Goal: Task Accomplishment & Management: Use online tool/utility

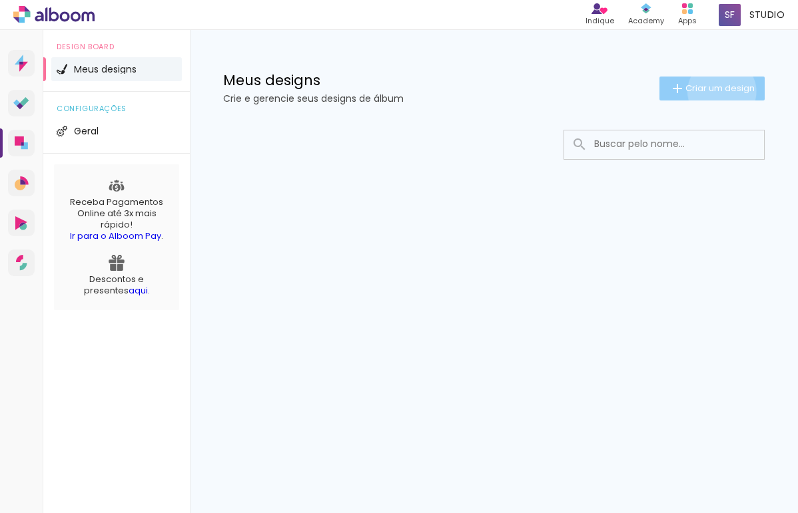
click at [719, 91] on span "Criar um design" at bounding box center [719, 88] width 69 height 9
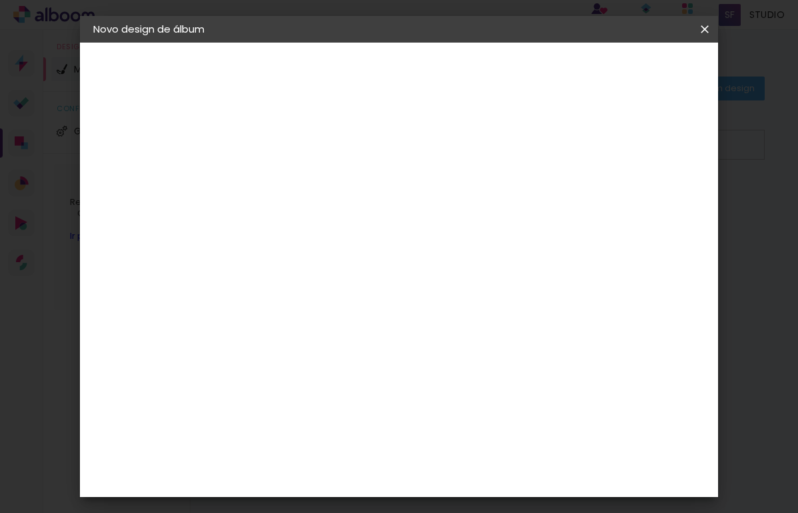
click at [184, 141] on div "2. Especificações" at bounding box center [166, 136] width 146 height 16
click at [311, 180] on input at bounding box center [311, 178] width 0 height 21
type input "TESTE"
type paper-input "TESTE"
click at [0, 0] on slot "Avançar" at bounding box center [0, 0] width 0 height 0
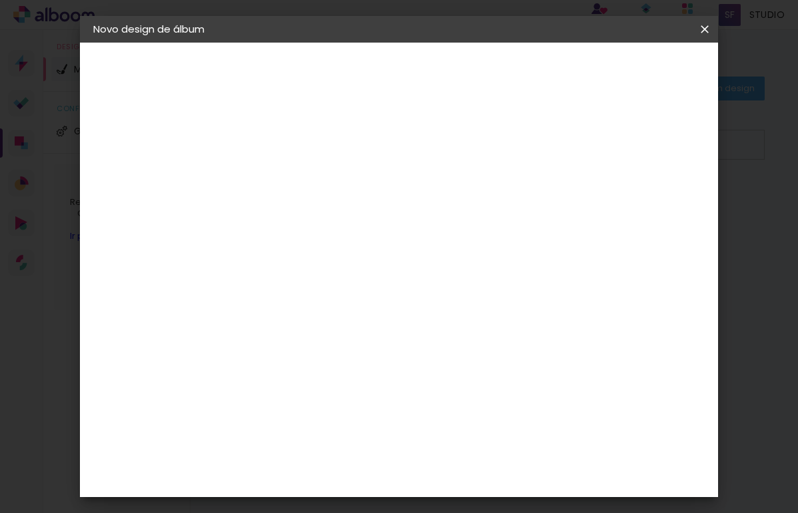
scroll to position [2560, 0]
click at [0, 0] on slot "Avançar" at bounding box center [0, 0] width 0 height 0
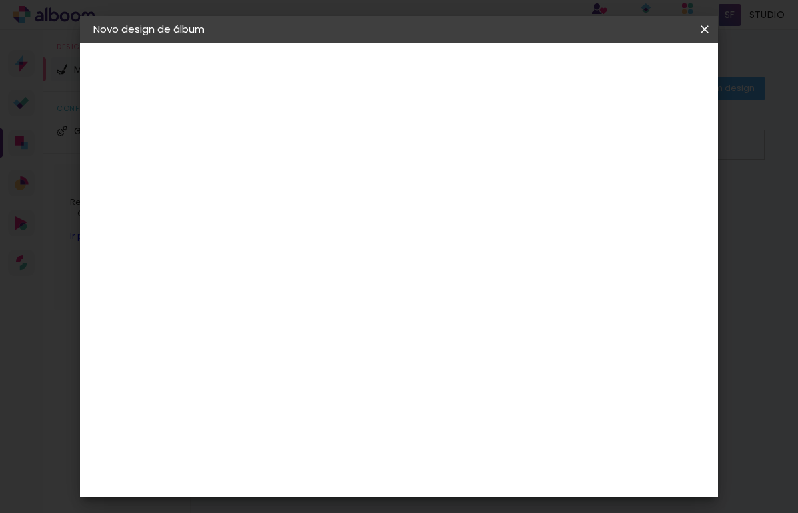
click at [0, 0] on slot "Avançar" at bounding box center [0, 0] width 0 height 0
click at [631, 71] on span "Iniciar design" at bounding box center [601, 70] width 61 height 9
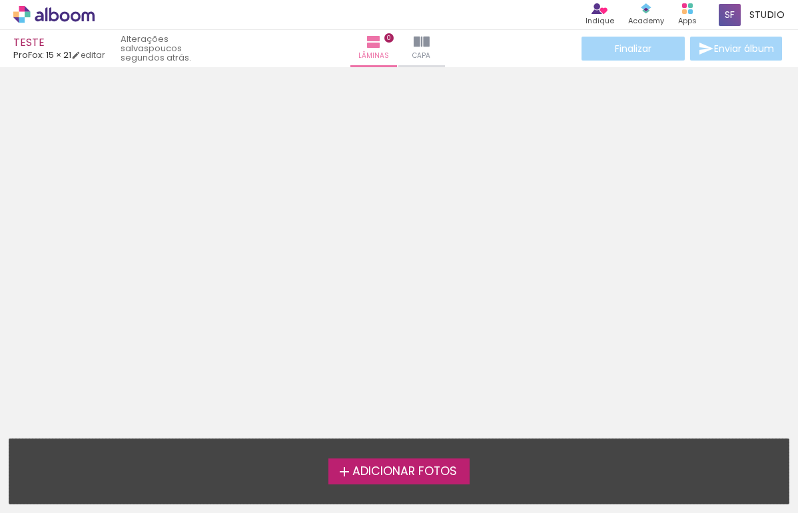
click at [386, 472] on span "Adicionar Fotos" at bounding box center [404, 472] width 105 height 12
click at [0, 0] on input "file" at bounding box center [0, 0] width 0 height 0
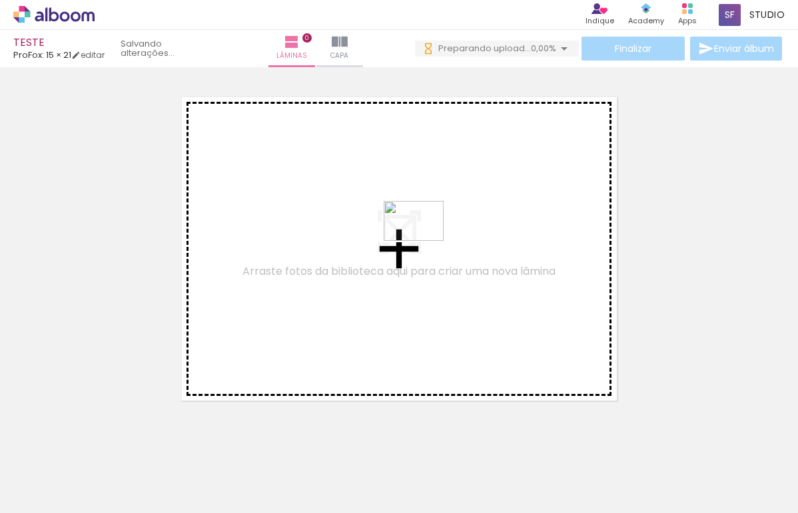
drag, startPoint x: 214, startPoint y: 479, endPoint x: 423, endPoint y: 241, distance: 317.0
click at [423, 241] on quentale-workspace at bounding box center [399, 256] width 798 height 513
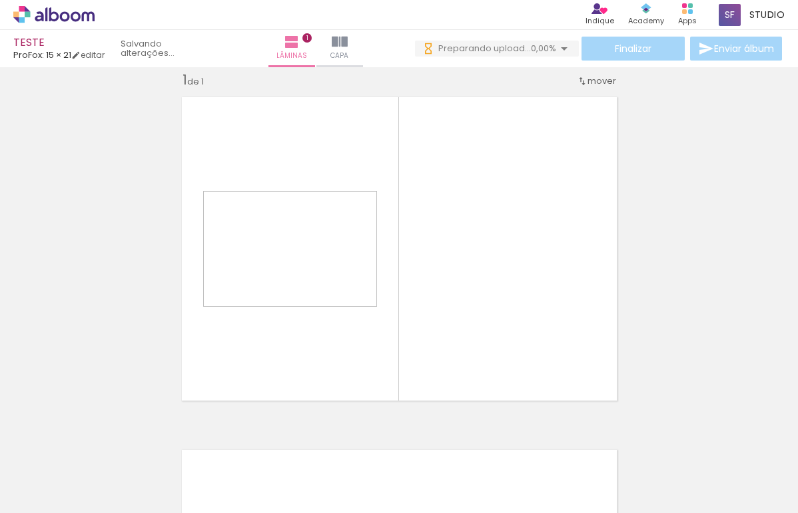
scroll to position [17, 0]
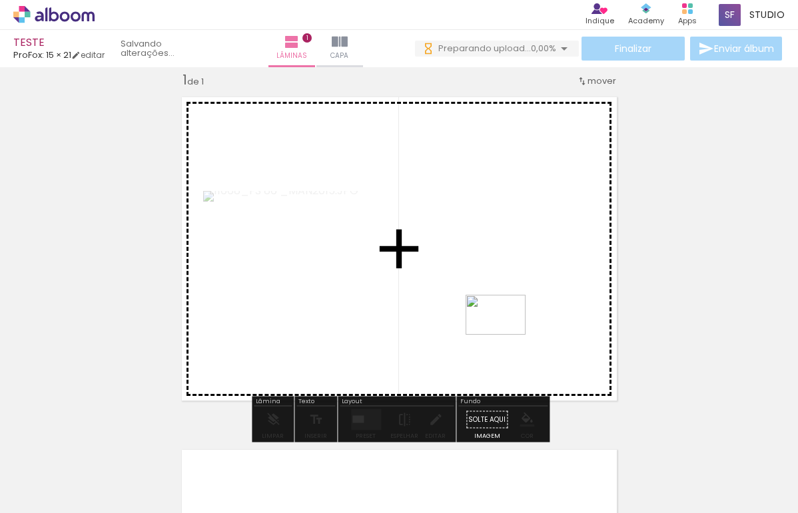
drag, startPoint x: 359, startPoint y: 467, endPoint x: 505, endPoint y: 335, distance: 197.5
click at [505, 335] on quentale-workspace at bounding box center [399, 256] width 798 height 513
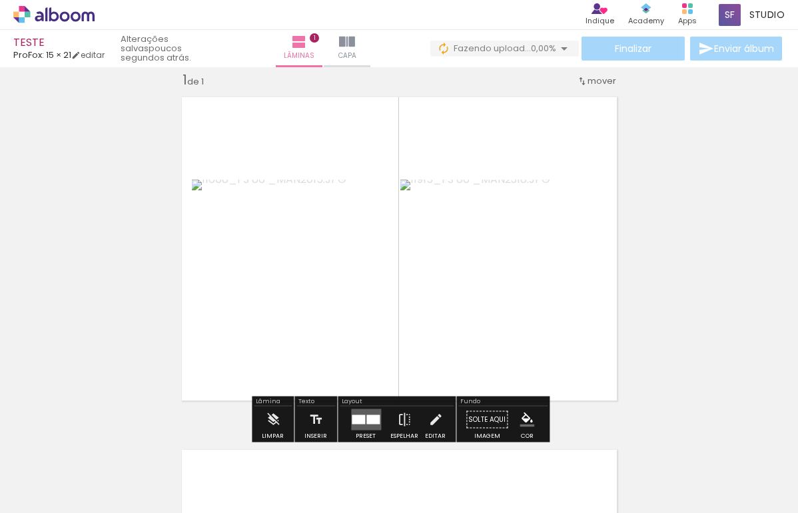
click at [511, 262] on quentale-photo at bounding box center [503, 249] width 206 height 138
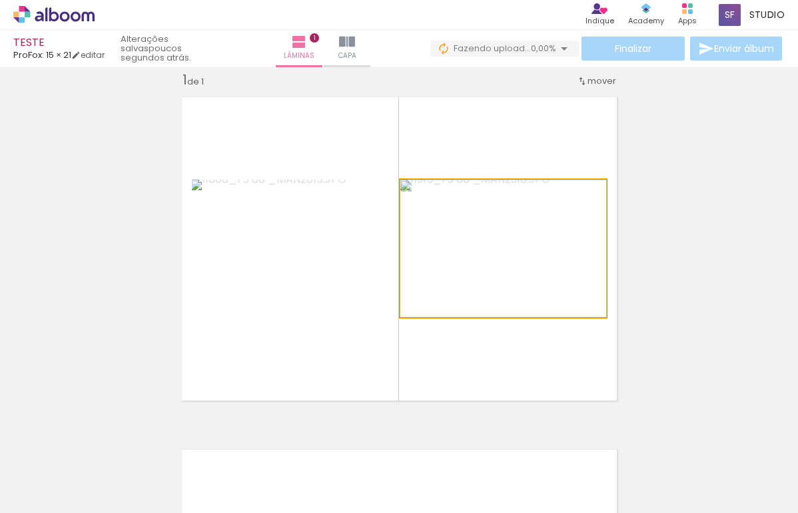
click at [511, 262] on quentale-photo at bounding box center [503, 249] width 206 height 138
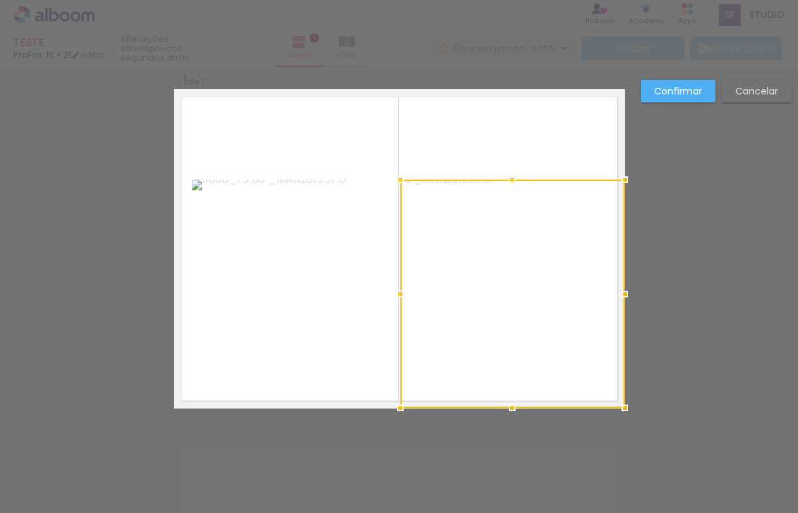
drag, startPoint x: 605, startPoint y: 318, endPoint x: 624, endPoint y: 423, distance: 107.6
click at [624, 423] on div "Inserir lâmina 1 de 1 Confirmar Cancelar" at bounding box center [399, 420] width 798 height 738
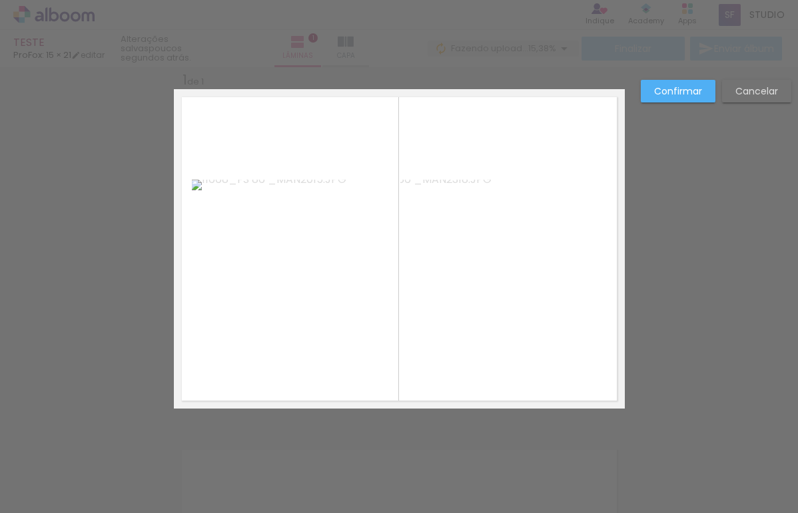
click at [559, 228] on quentale-photo at bounding box center [512, 294] width 224 height 228
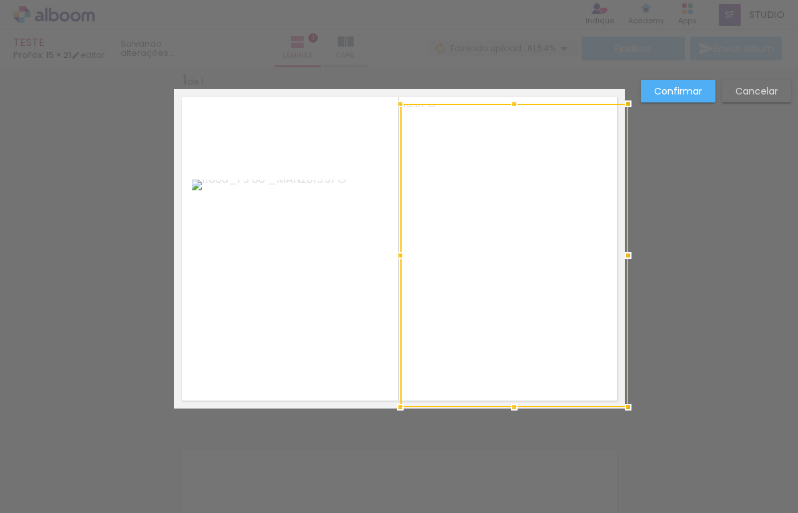
drag, startPoint x: 621, startPoint y: 180, endPoint x: 764, endPoint y: 37, distance: 201.9
click at [764, 0] on div "TESTE ProFox: 15 × 21 editar Lâminas 1 Capa Finalizar Enviar álbum Inserir lâmi…" at bounding box center [399, 0] width 798 height 0
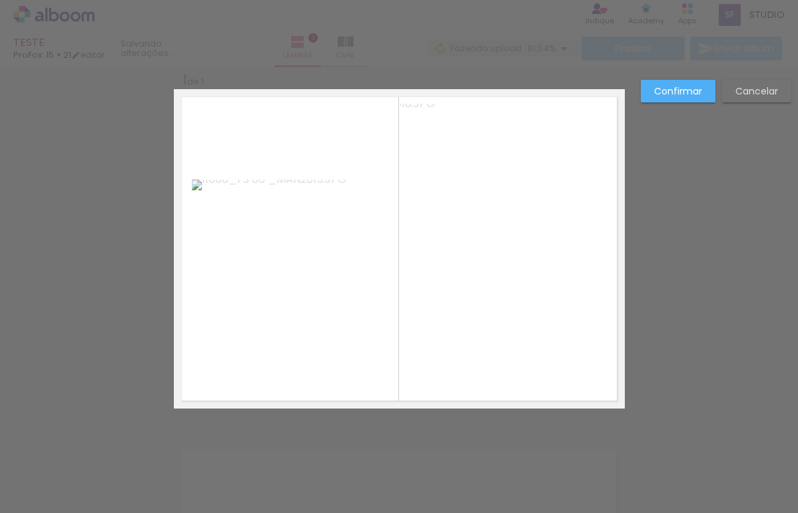
click at [696, 280] on div "Confirmar Cancelar" at bounding box center [399, 420] width 798 height 738
click at [0, 0] on slot "Cancelar" at bounding box center [0, 0] width 0 height 0
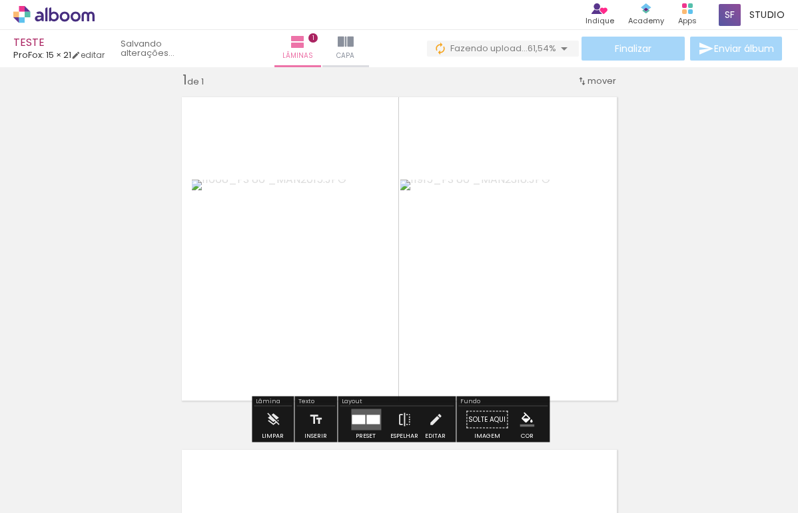
click at [580, 395] on quentale-layouter at bounding box center [399, 249] width 451 height 320
click at [350, 49] on iron-icon at bounding box center [346, 42] width 16 height 16
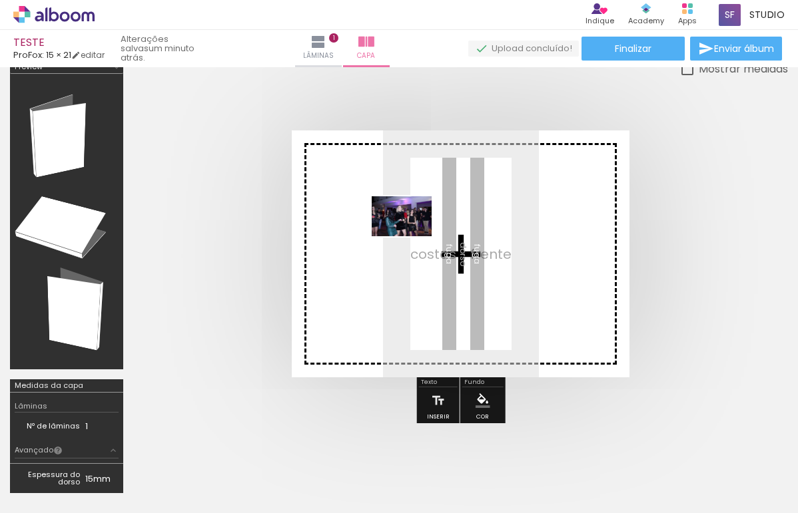
drag, startPoint x: 292, startPoint y: 462, endPoint x: 411, endPoint y: 236, distance: 255.2
click at [411, 236] on quentale-workspace at bounding box center [399, 256] width 798 height 513
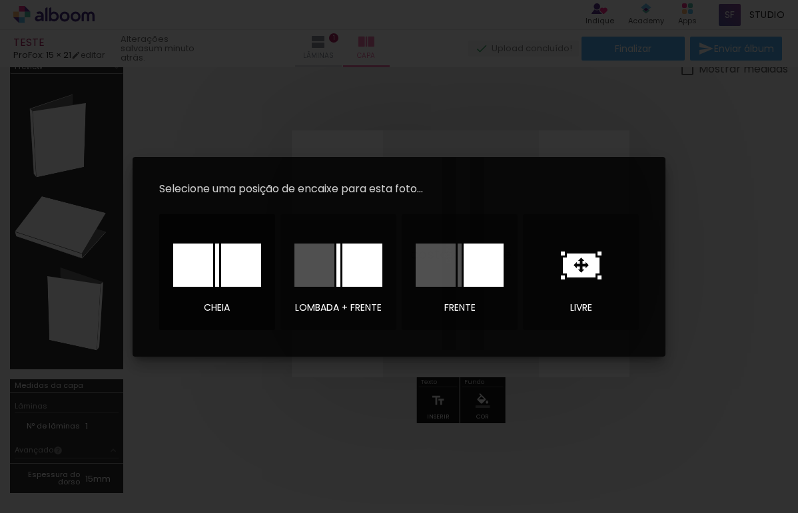
click at [223, 279] on div at bounding box center [241, 265] width 40 height 43
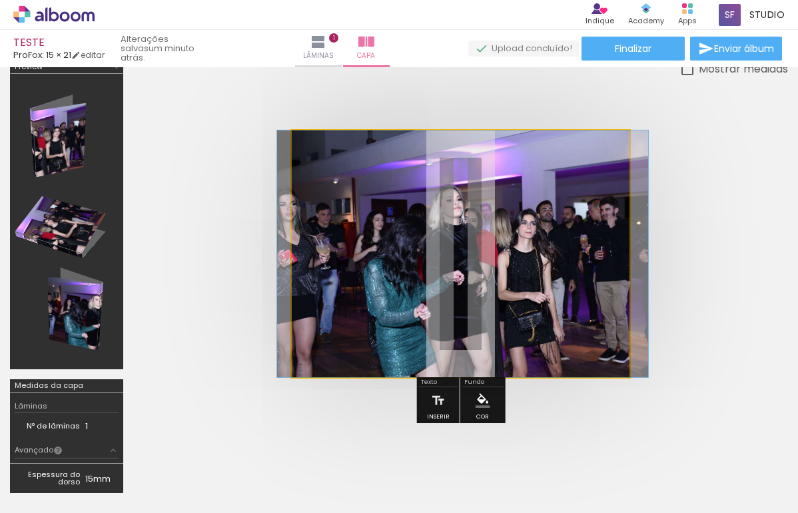
drag, startPoint x: 508, startPoint y: 262, endPoint x: 510, endPoint y: 298, distance: 36.0
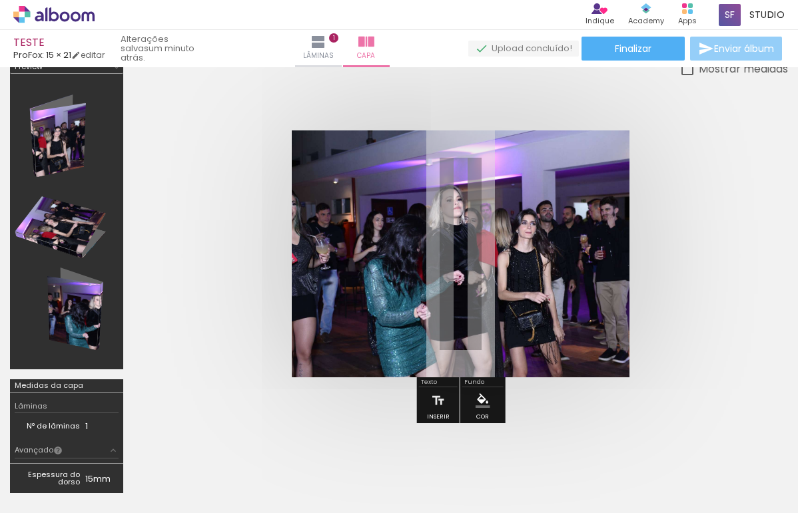
click at [723, 57] on paper-button "Enviar álbum" at bounding box center [736, 49] width 92 height 24
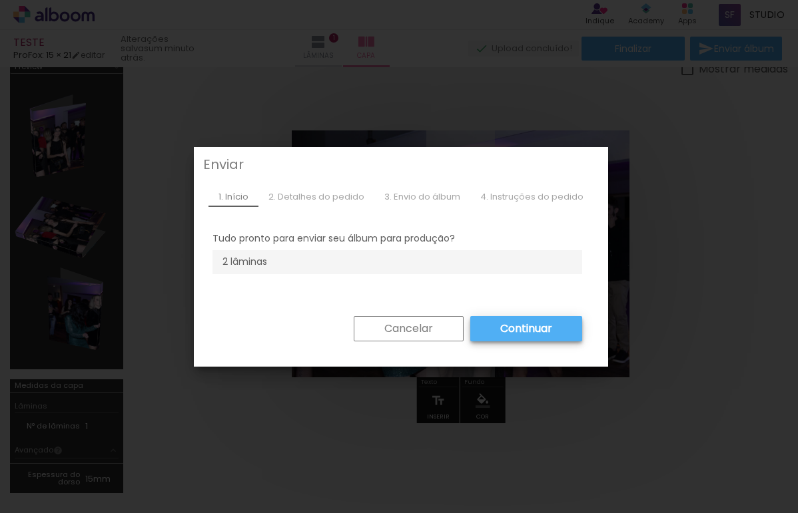
click at [0, 0] on slot "Continuar" at bounding box center [0, 0] width 0 height 0
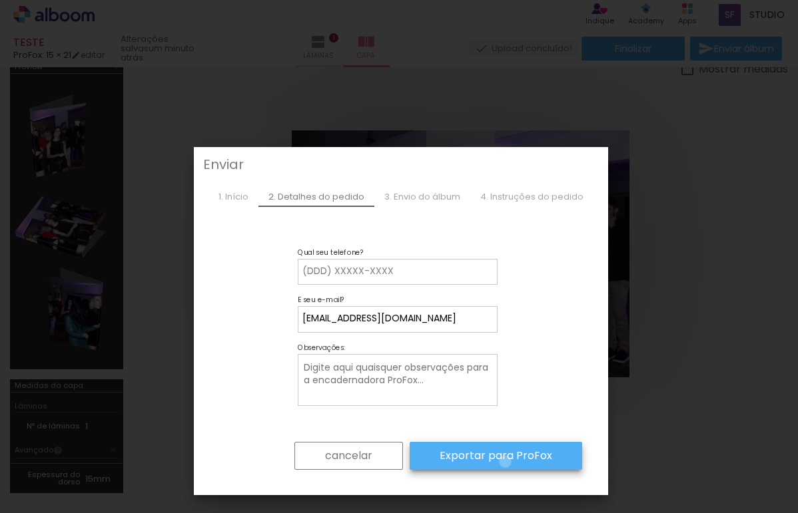
click at [0, 0] on slot "Exportar para ProFox" at bounding box center [0, 0] width 0 height 0
click at [0, 0] on slot "cancelar" at bounding box center [0, 0] width 0 height 0
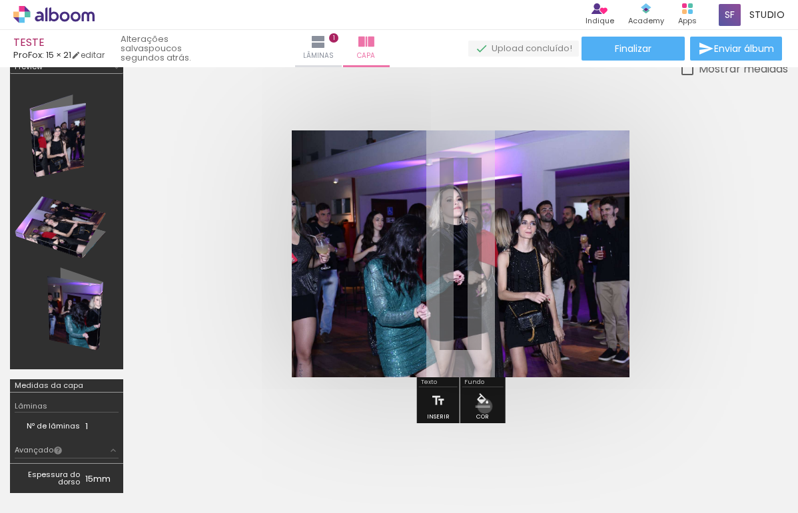
click at [483, 405] on iron-icon "color picker" at bounding box center [482, 400] width 15 height 15
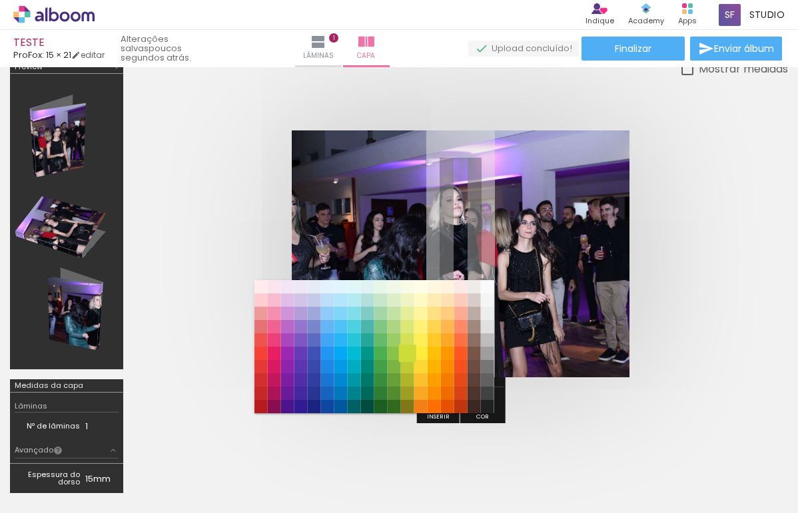
click at [411, 357] on paper-item "#cddc39" at bounding box center [406, 353] width 13 height 13
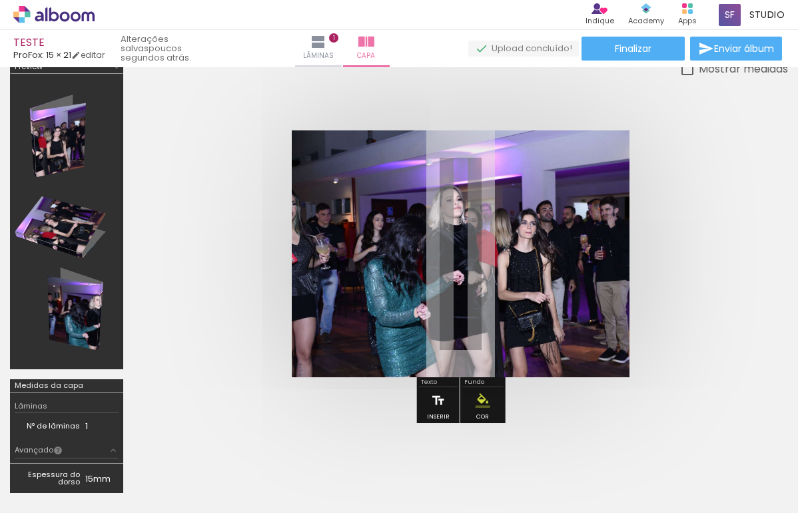
click at [441, 397] on iron-icon at bounding box center [438, 400] width 15 height 27
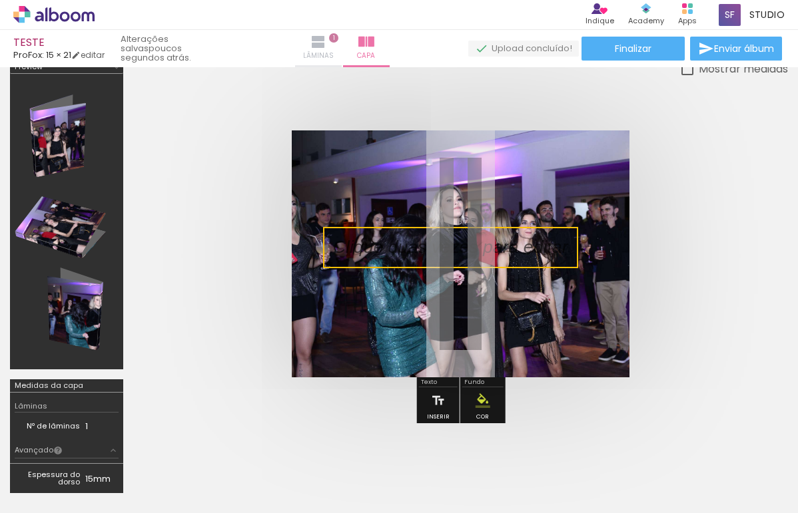
click at [338, 41] on paper-button "Lâminas 1" at bounding box center [318, 48] width 47 height 37
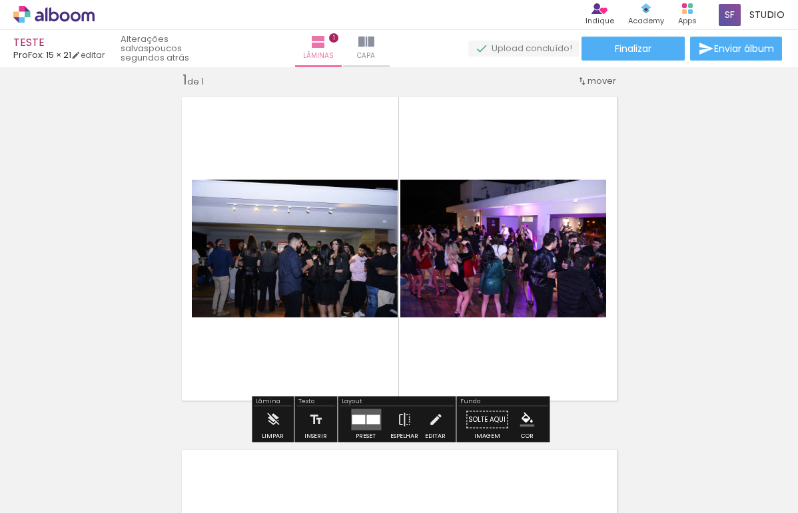
click at [600, 75] on span "mover" at bounding box center [601, 81] width 29 height 13
click at [397, 418] on iron-icon at bounding box center [404, 420] width 15 height 27
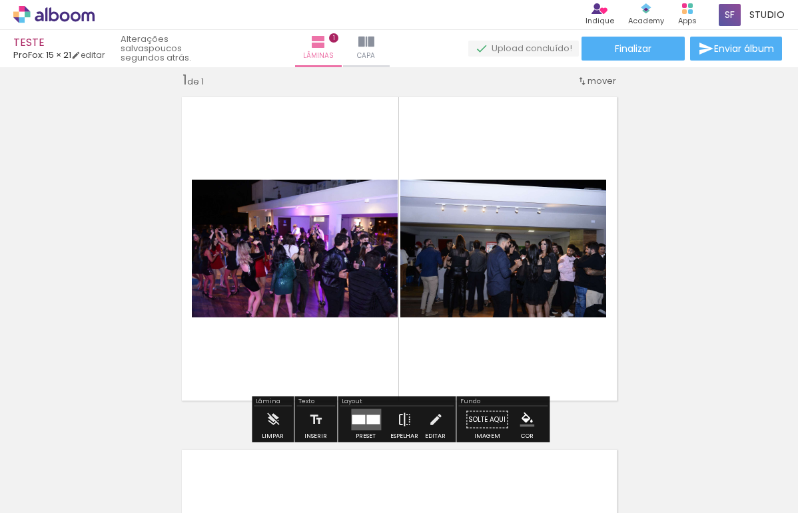
click at [397, 418] on iron-icon at bounding box center [404, 420] width 15 height 27
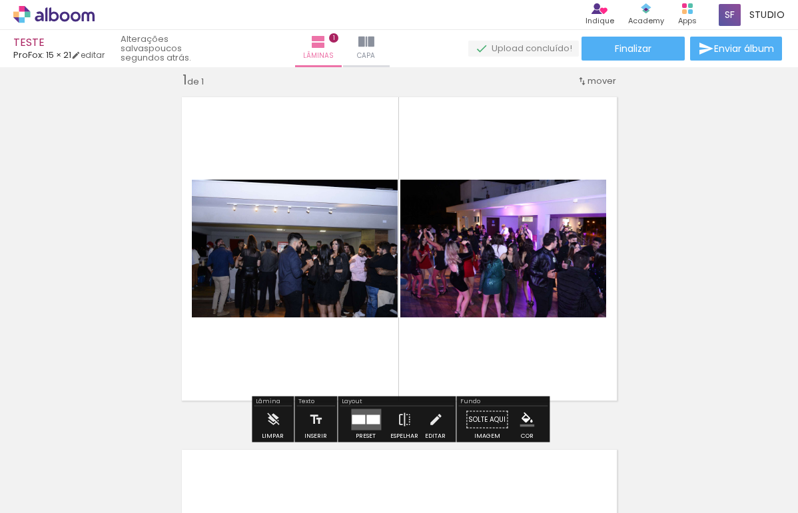
click at [366, 423] on div at bounding box center [372, 419] width 13 height 9
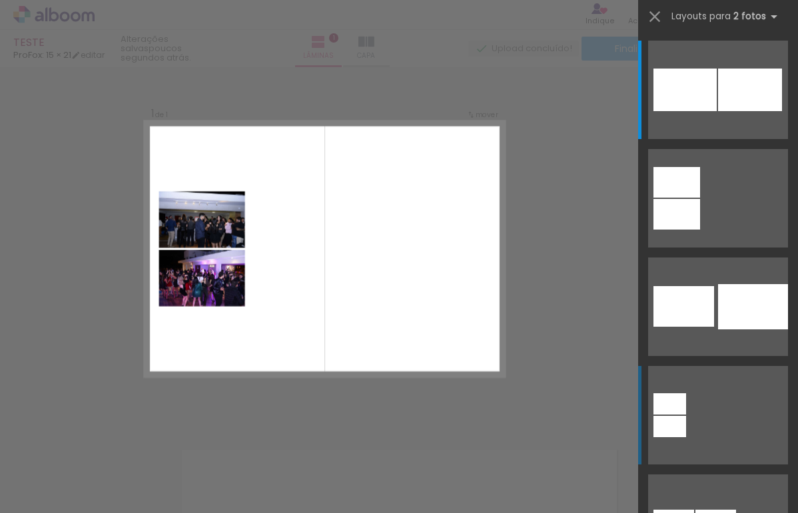
click at [672, 392] on quentale-layouter at bounding box center [718, 415] width 140 height 99
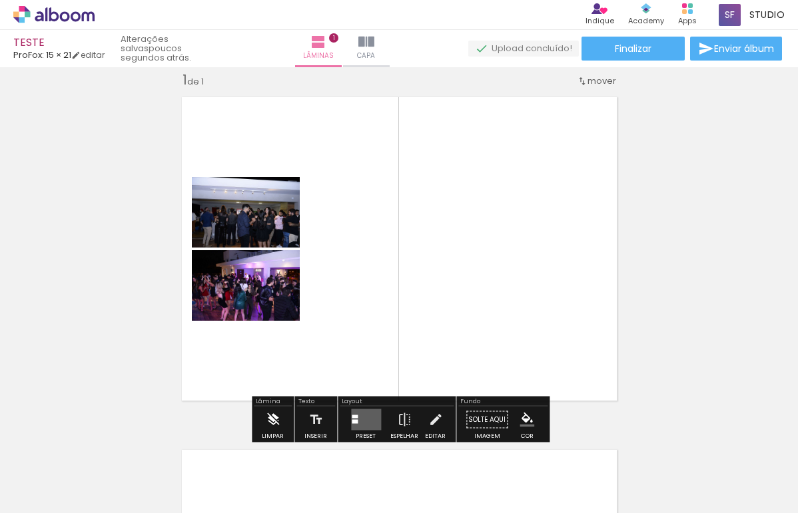
click at [271, 418] on iron-icon at bounding box center [273, 420] width 15 height 27
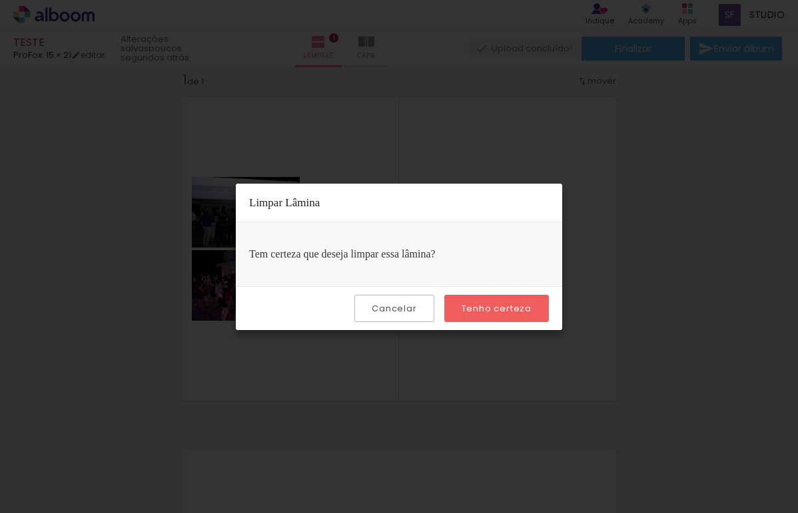
click at [0, 0] on slot "Cancelar" at bounding box center [0, 0] width 0 height 0
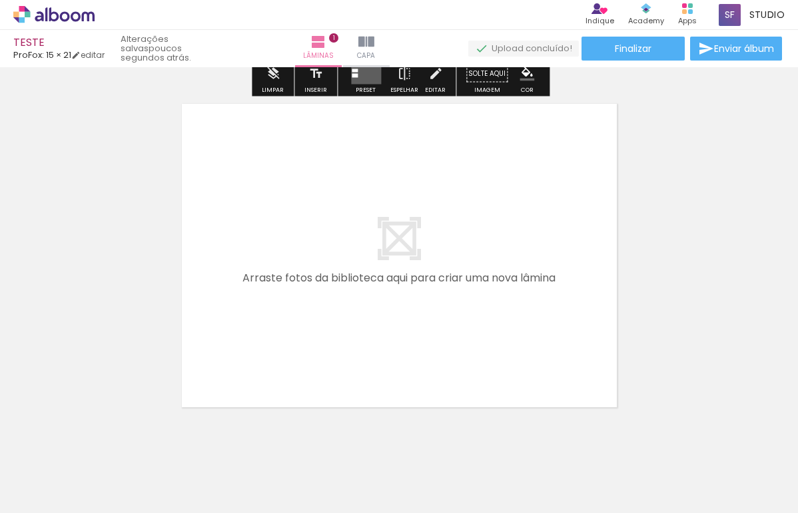
scroll to position [361, 0]
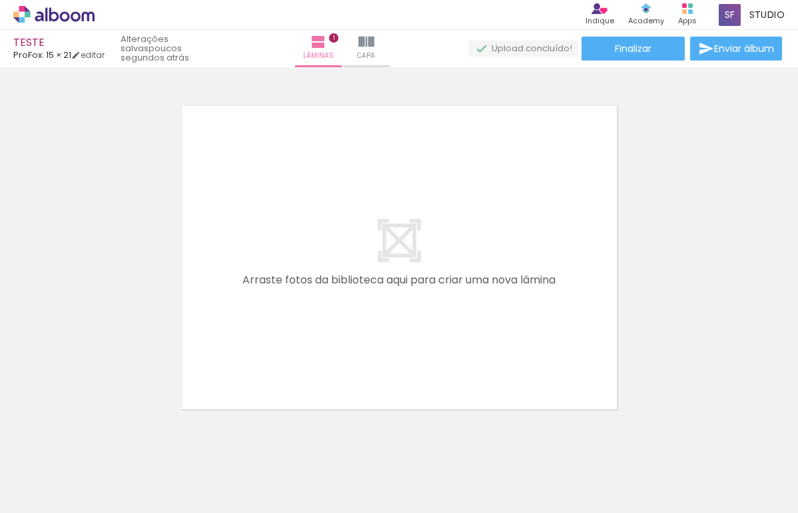
click at [438, 278] on quentale-layouter at bounding box center [399, 258] width 451 height 320
click at [324, 45] on iron-icon at bounding box center [318, 42] width 16 height 16
click at [322, 45] on iron-icon at bounding box center [318, 42] width 16 height 16
click at [29, 19] on icon at bounding box center [53, 14] width 81 height 17
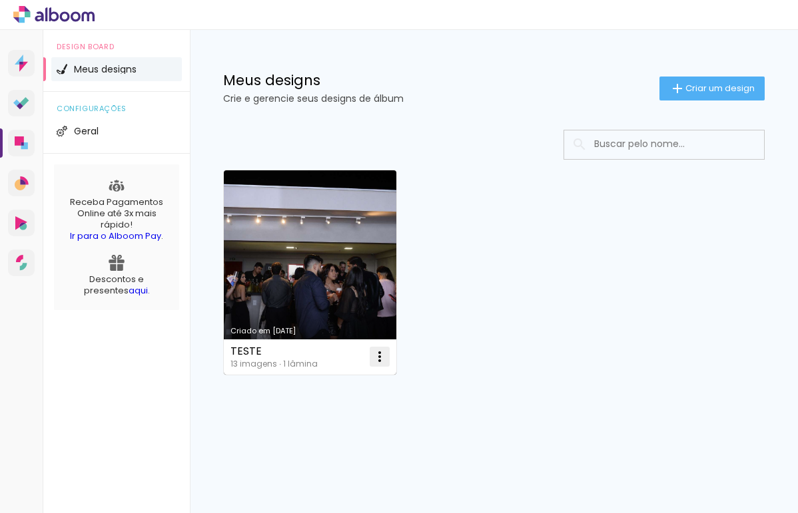
click at [377, 353] on iron-icon at bounding box center [379, 357] width 16 height 16
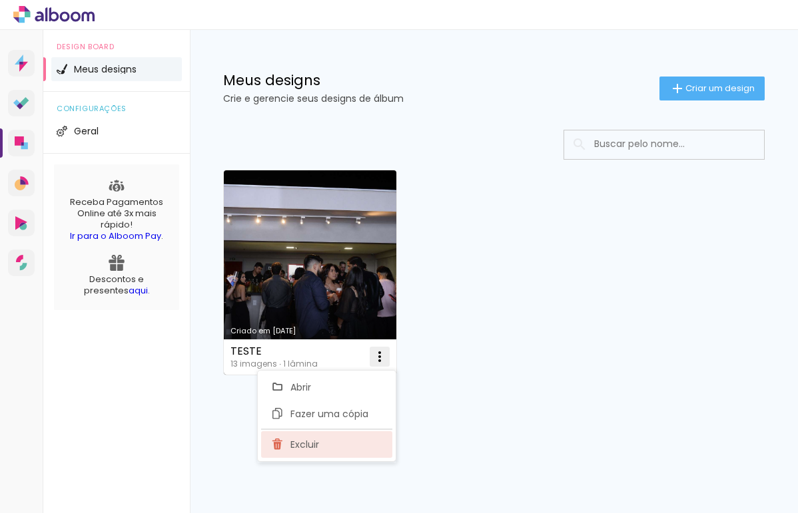
click at [350, 439] on paper-item "Excluir" at bounding box center [326, 444] width 131 height 27
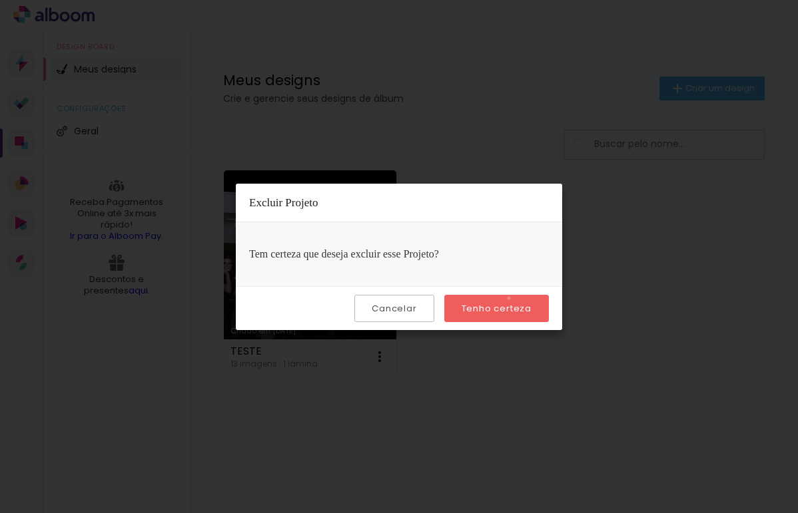
click at [511, 298] on paper-button "Tenho certeza" at bounding box center [496, 308] width 105 height 27
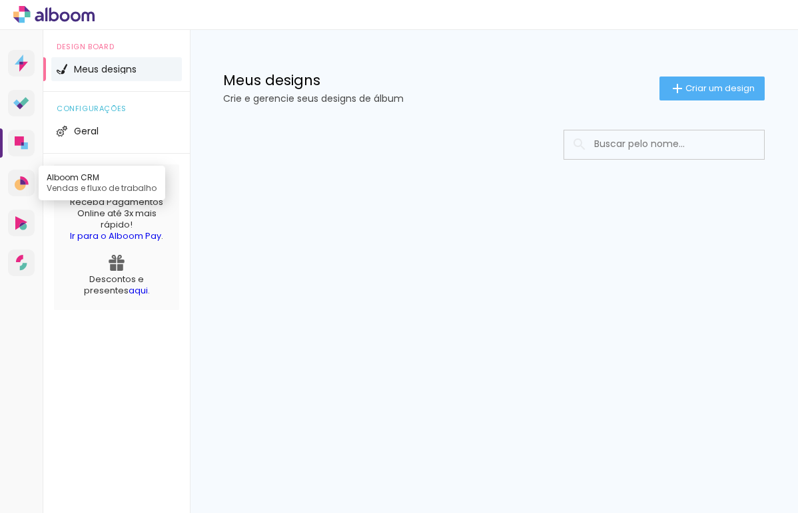
click at [28, 188] on icon at bounding box center [22, 183] width 14 height 14
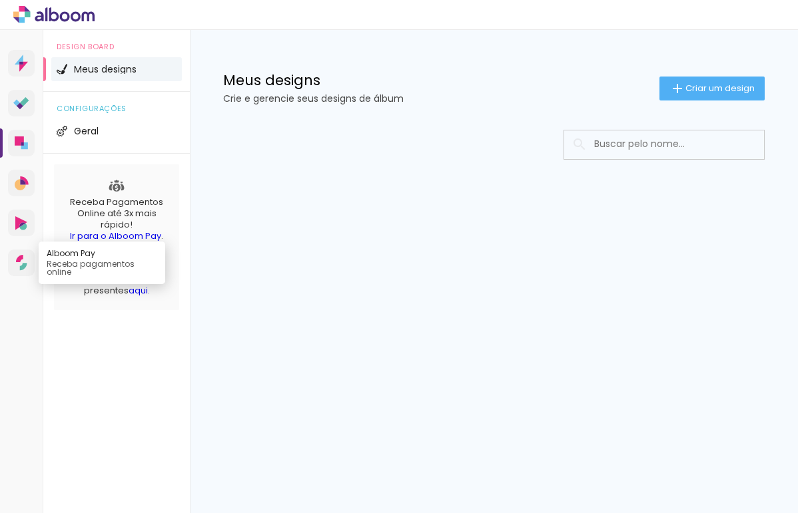
click at [16, 268] on icon at bounding box center [21, 263] width 11 height 16
